Goal: Check status

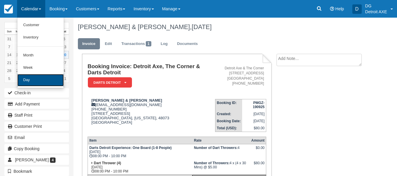
click at [38, 75] on link "Day" at bounding box center [40, 80] width 46 height 12
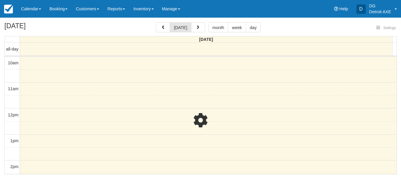
select select
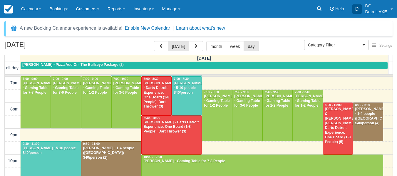
scroll to position [232, 0]
click at [52, 158] on div at bounding box center [51, 161] width 60 height 38
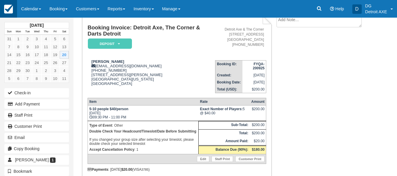
scroll to position [39, 0]
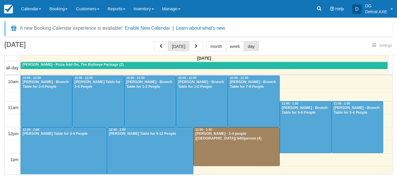
select select
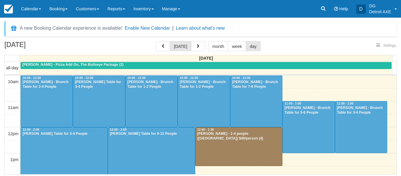
scroll to position [233, 0]
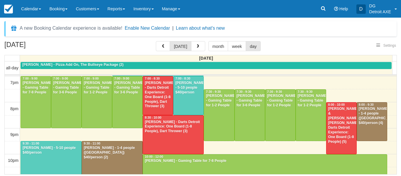
select select
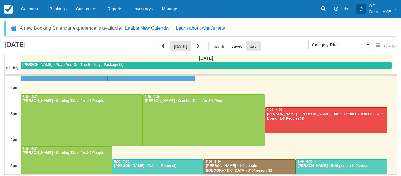
scroll to position [98, 0]
